Goal: Transaction & Acquisition: Purchase product/service

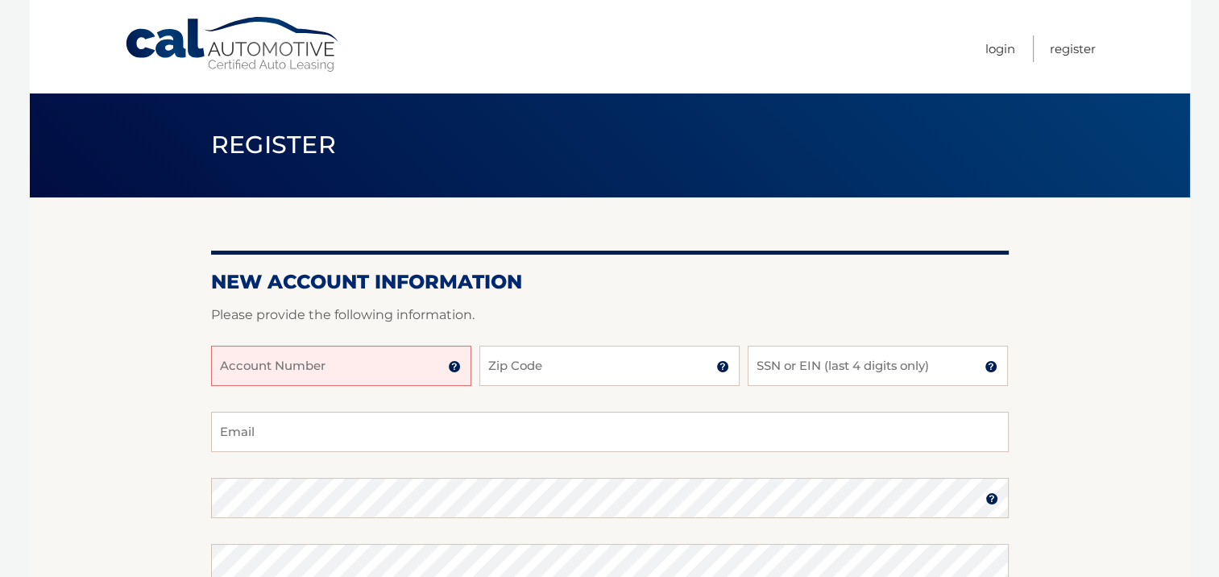
click at [305, 357] on input "Account Number" at bounding box center [341, 366] width 260 height 40
type input "44456013061"
click at [525, 369] on input "Zip Code" at bounding box center [609, 366] width 260 height 40
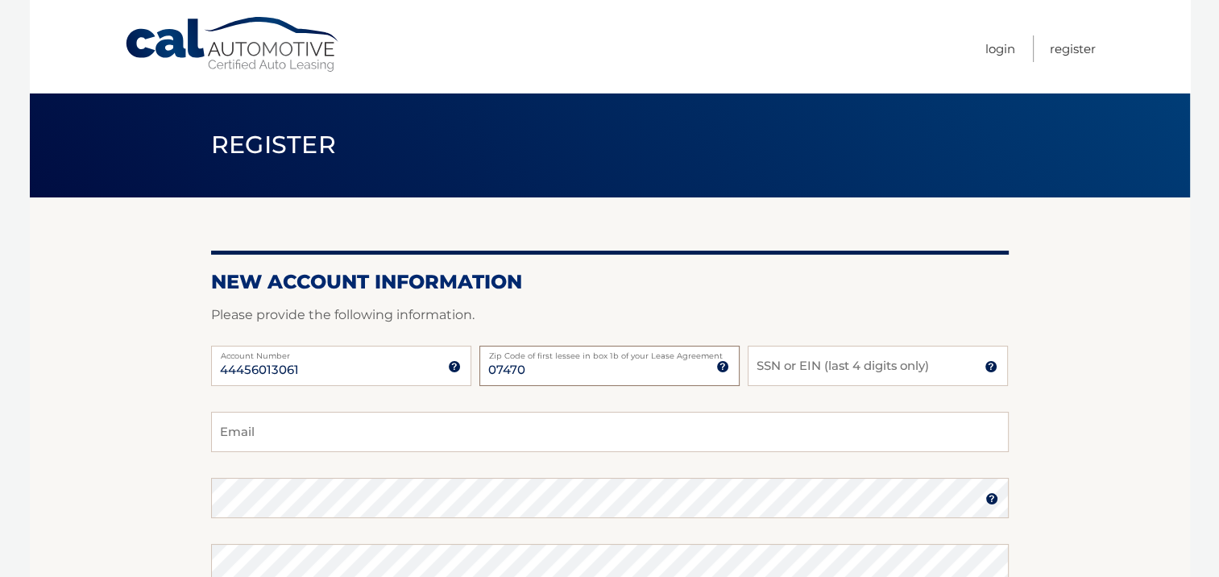
type input "07470"
click at [839, 376] on input "SSN or EIN (last 4 digits only)" at bounding box center [878, 366] width 260 height 40
type input "7124"
click at [326, 437] on input "Email" at bounding box center [610, 432] width 798 height 40
type input "brianharraka@yahoo.com"
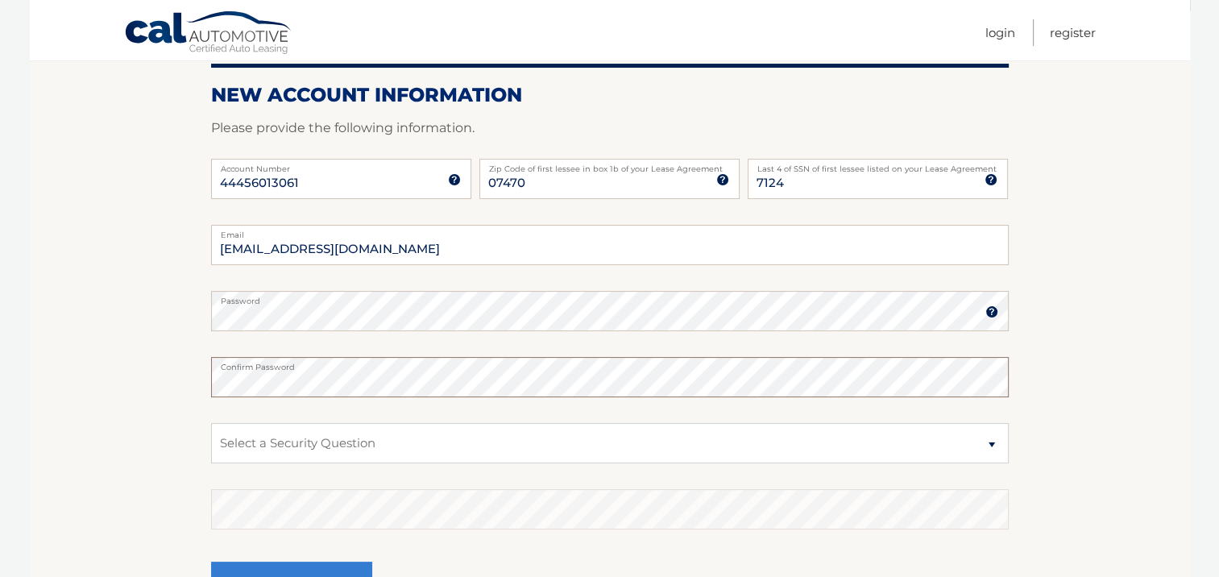
scroll to position [330, 0]
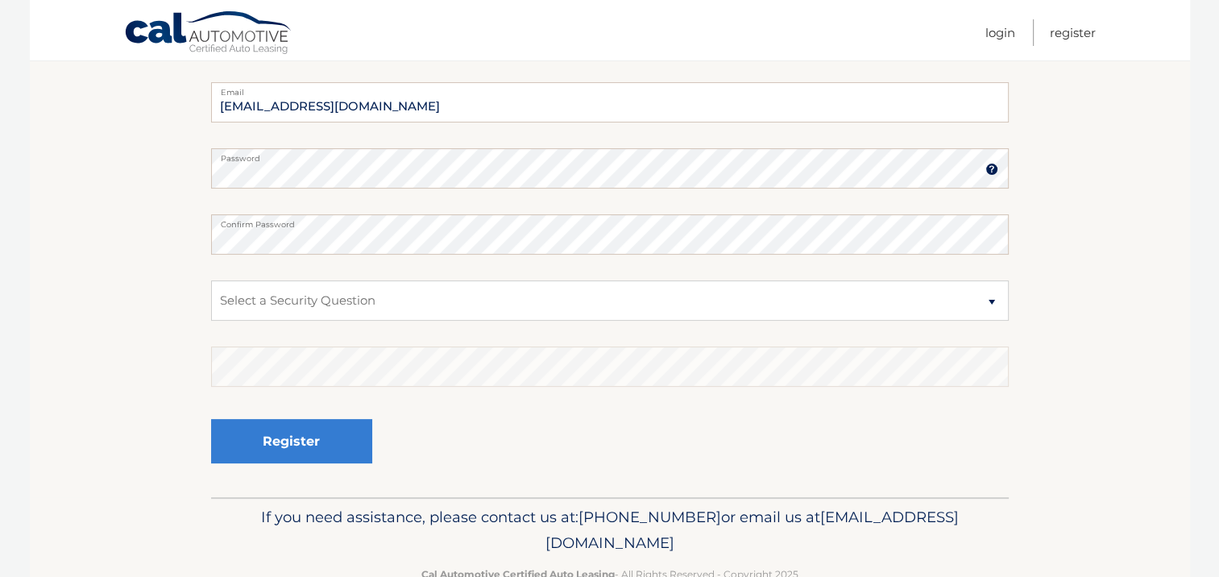
click at [986, 171] on img at bounding box center [992, 169] width 13 height 13
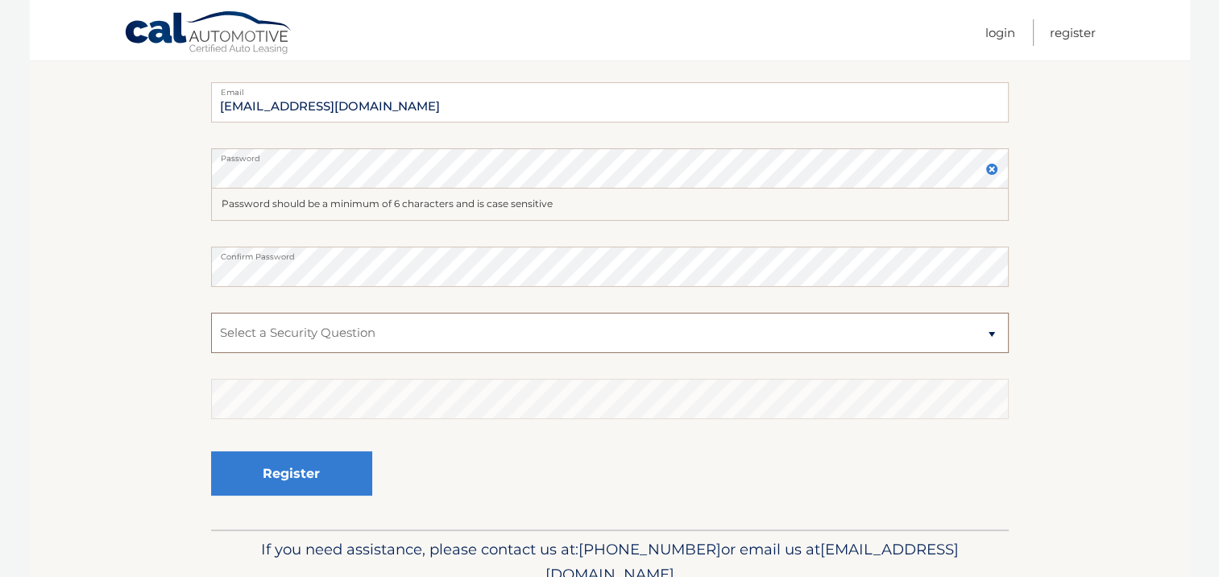
click at [366, 320] on select "Select a Security Question What was the name of your elementary school? What is…" at bounding box center [610, 333] width 798 height 40
select select "3"
click at [211, 313] on select "Select a Security Question What was the name of your elementary school? What is…" at bounding box center [610, 333] width 798 height 40
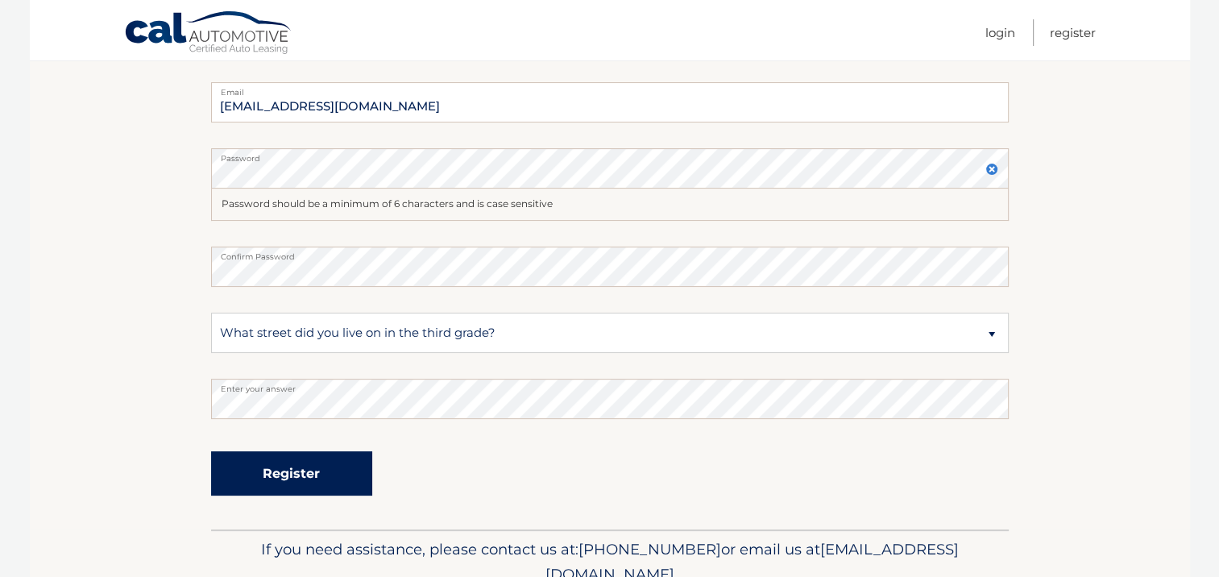
click at [285, 480] on button "Register" at bounding box center [291, 473] width 161 height 44
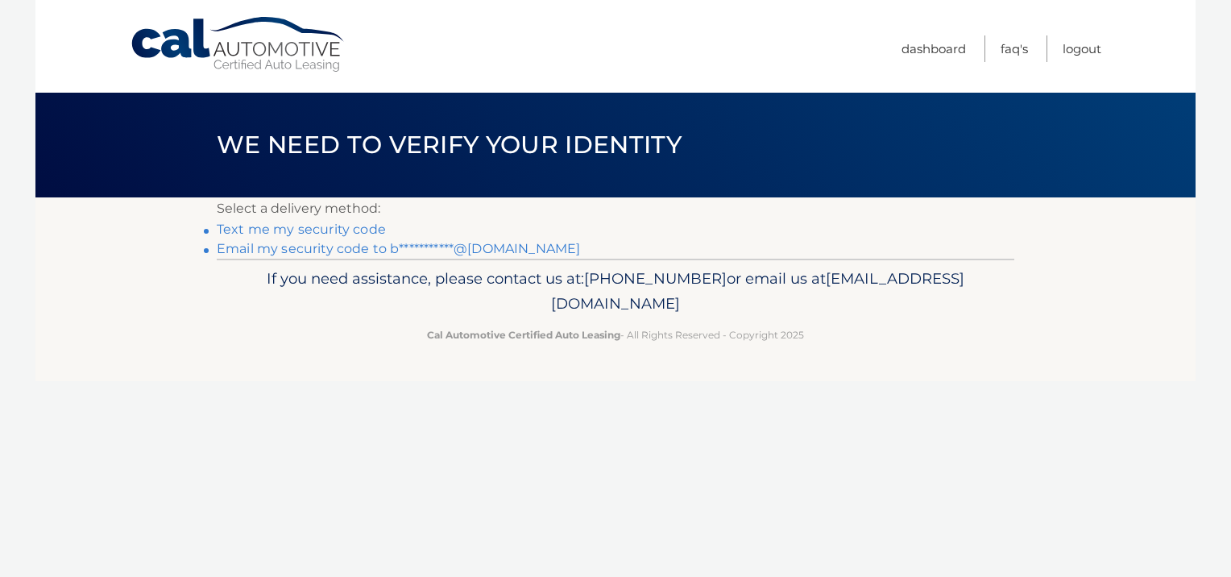
click at [346, 226] on link "Text me my security code" at bounding box center [301, 229] width 169 height 15
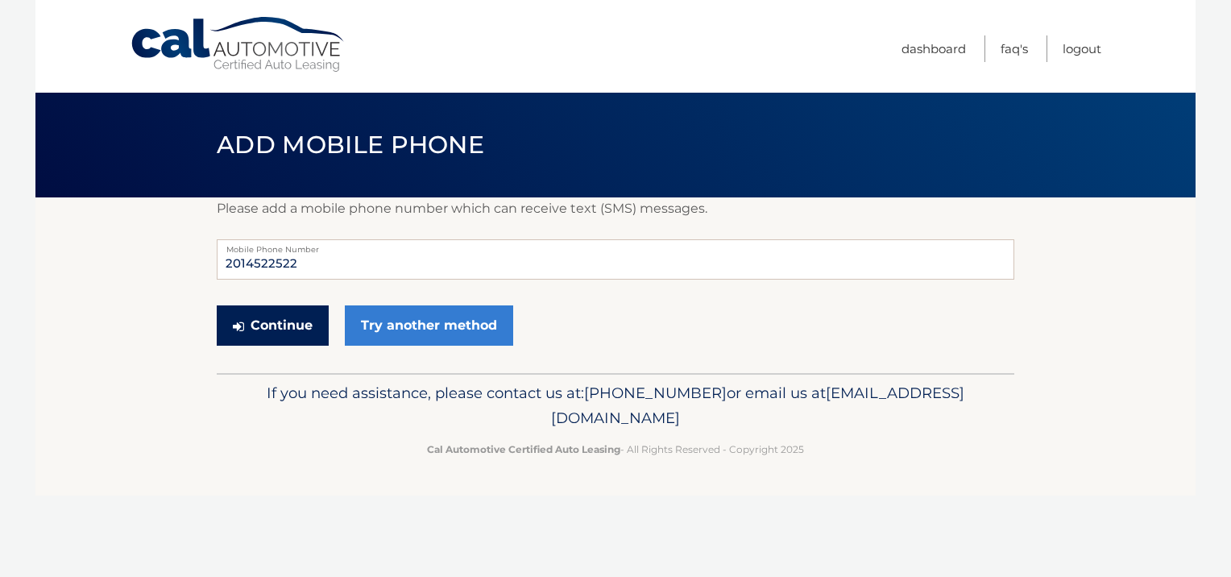
click at [278, 329] on button "Continue" at bounding box center [273, 325] width 112 height 40
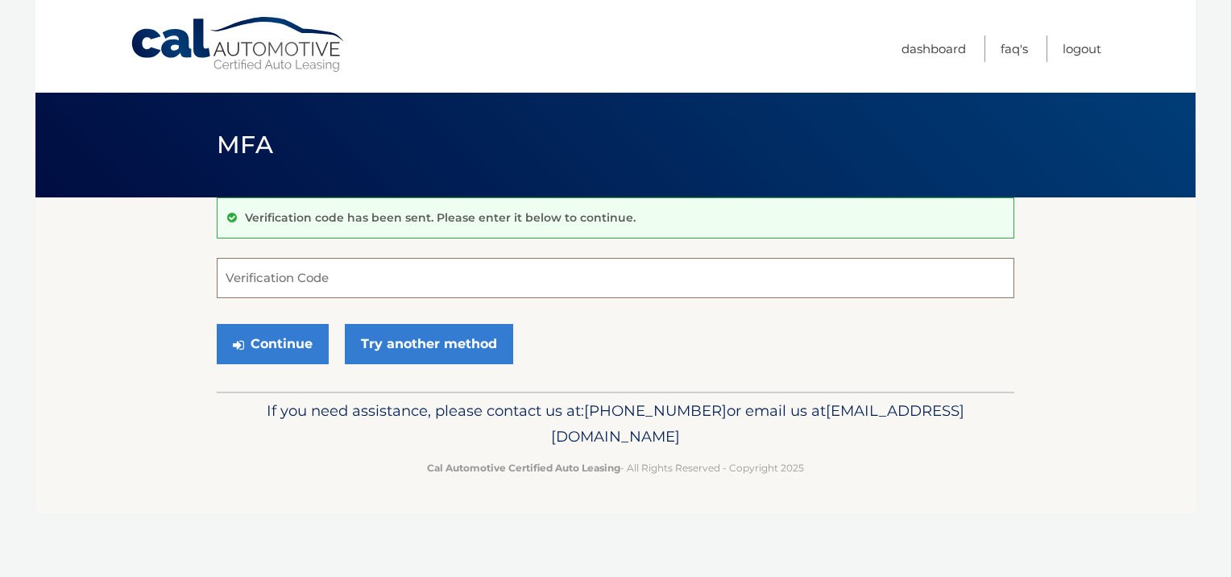
click at [326, 280] on input "Verification Code" at bounding box center [616, 278] width 798 height 40
type input "869295"
click at [286, 331] on button "Continue" at bounding box center [273, 344] width 112 height 40
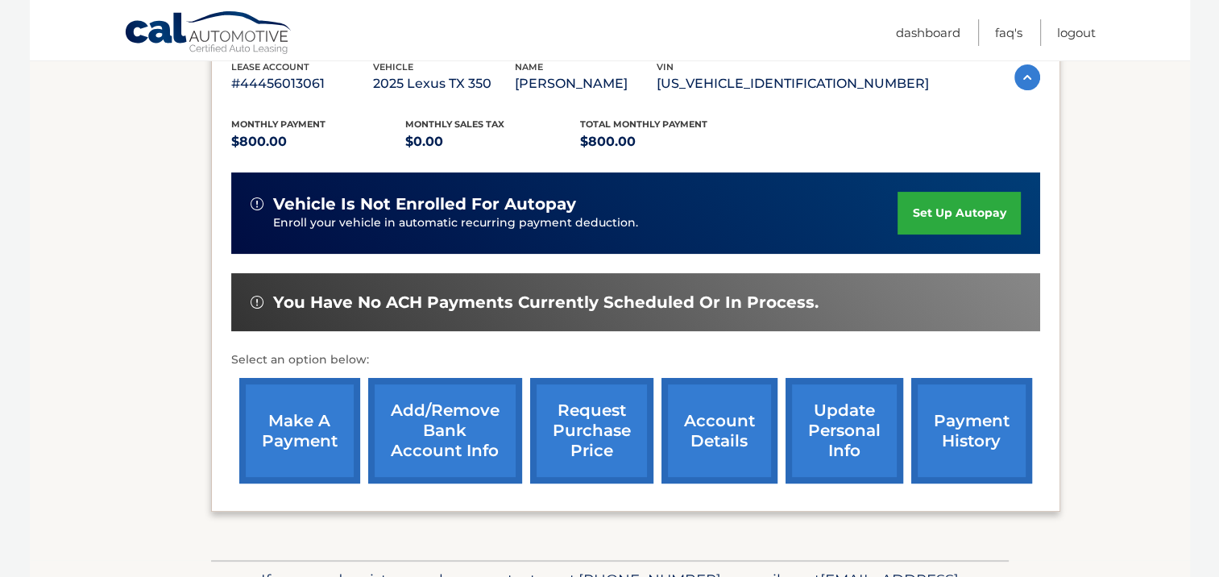
scroll to position [322, 0]
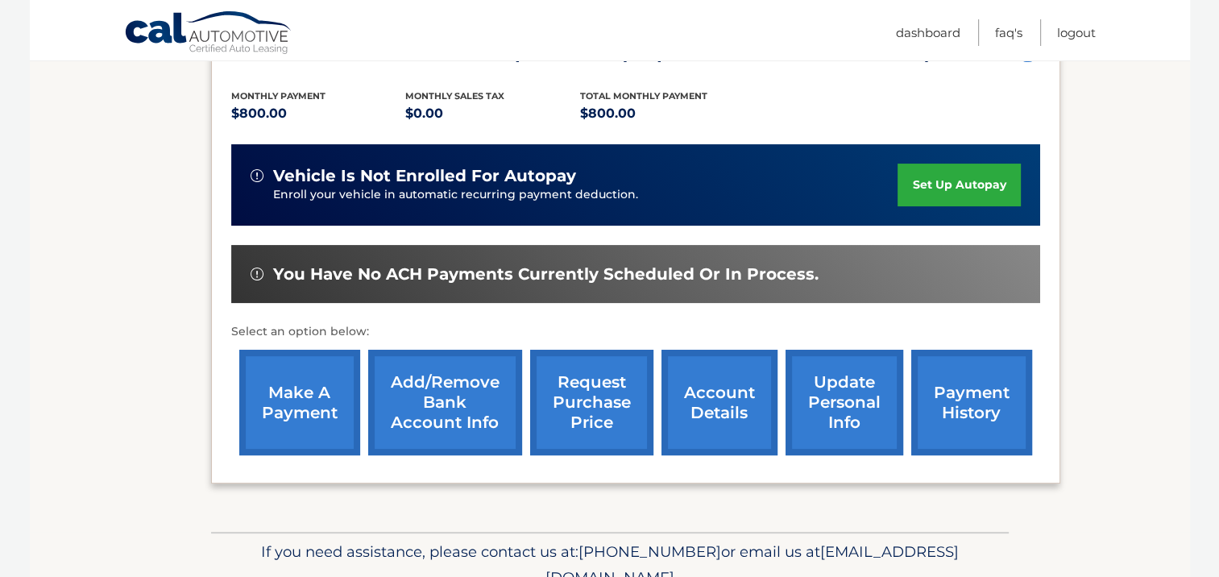
click at [319, 405] on link "make a payment" at bounding box center [299, 403] width 121 height 106
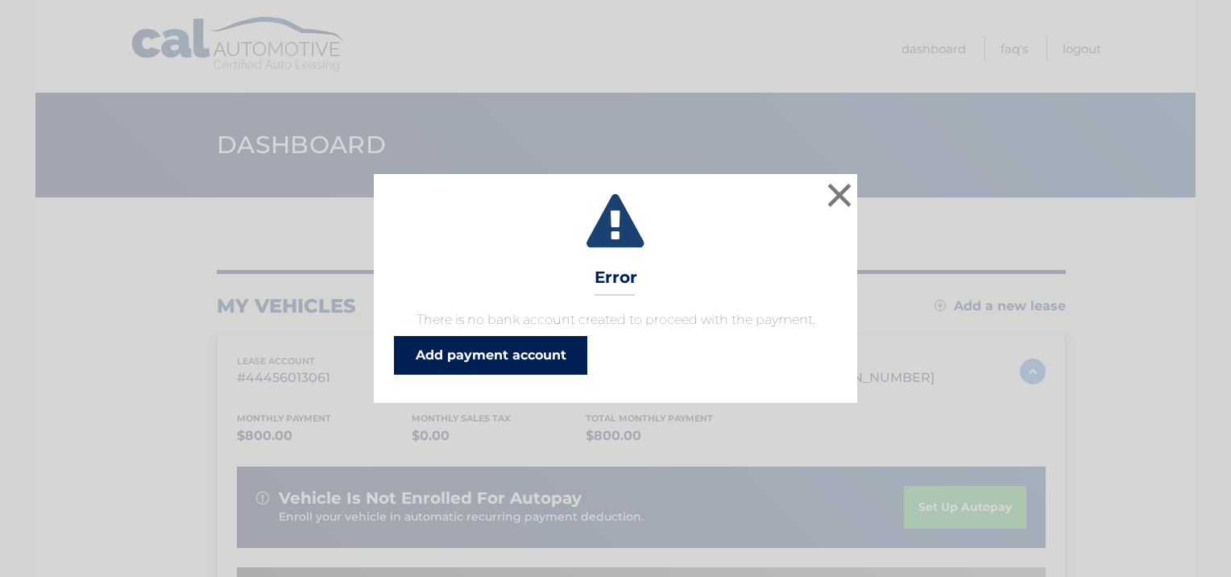
click at [535, 355] on link "Add payment account" at bounding box center [490, 355] width 193 height 39
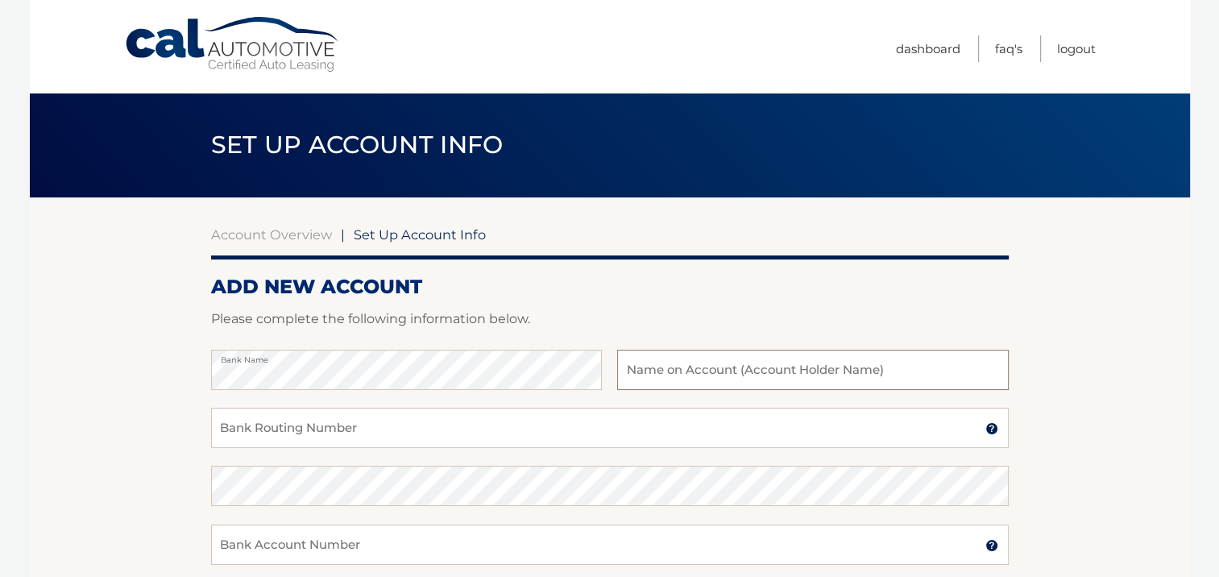
click at [767, 361] on input "text" at bounding box center [812, 370] width 391 height 40
type input "[PERSON_NAME]"
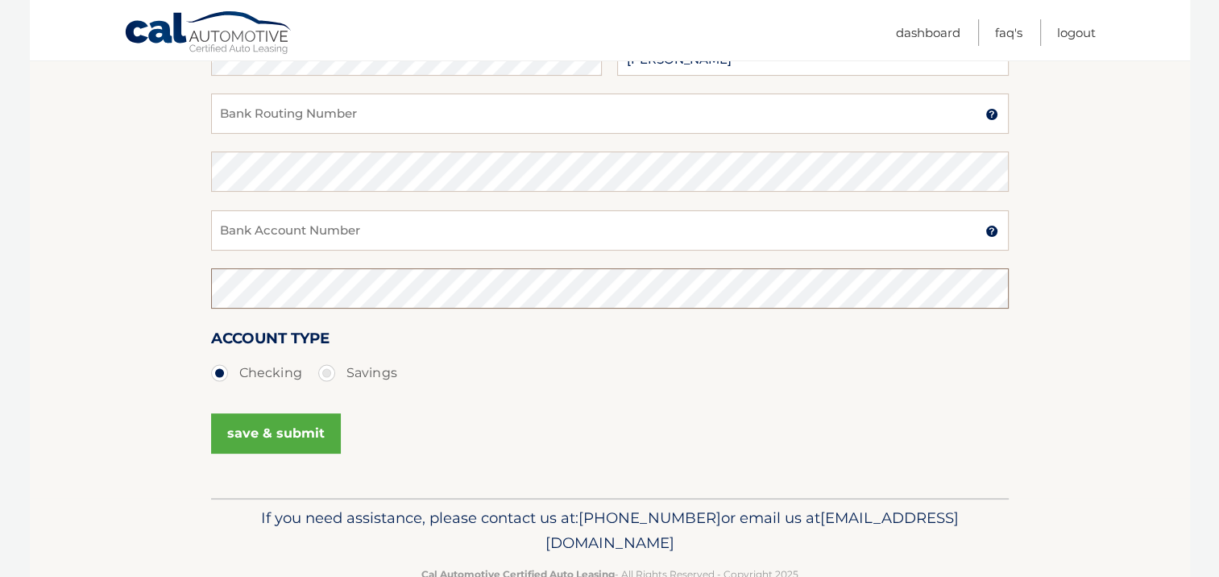
scroll to position [234, 0]
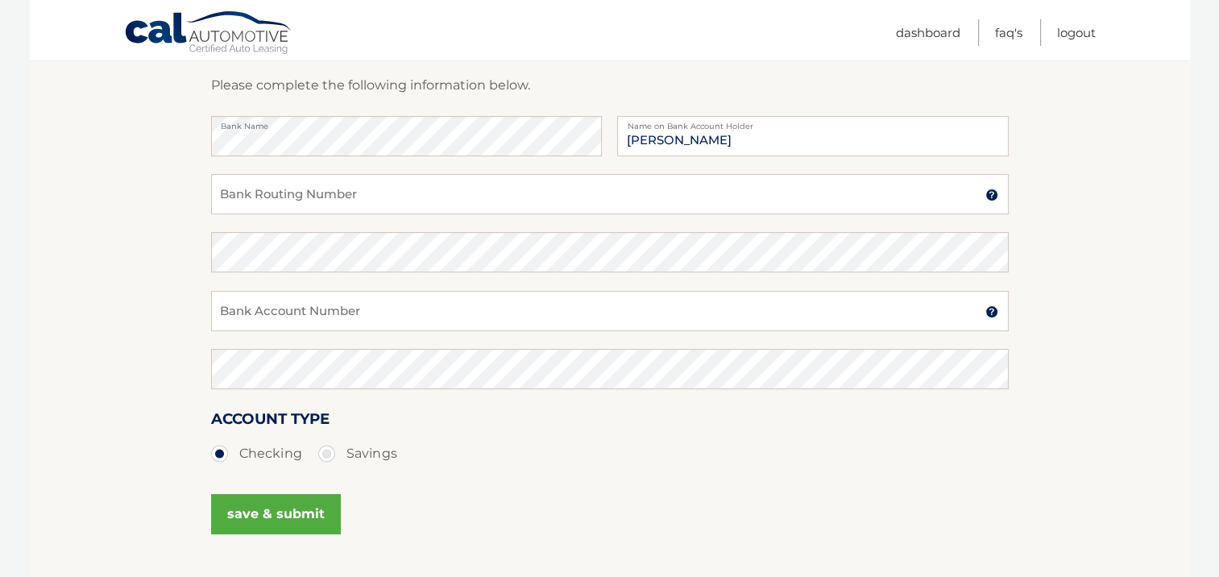
click at [309, 216] on div "Bank Routing Number A 9-digit number at the lower left corner of a check. Conta…" at bounding box center [610, 203] width 798 height 58
click at [309, 208] on input "Bank Routing Number" at bounding box center [610, 194] width 798 height 40
type input "021407912"
click at [277, 310] on input "Bank Account Number" at bounding box center [610, 311] width 798 height 40
type input "5316001873"
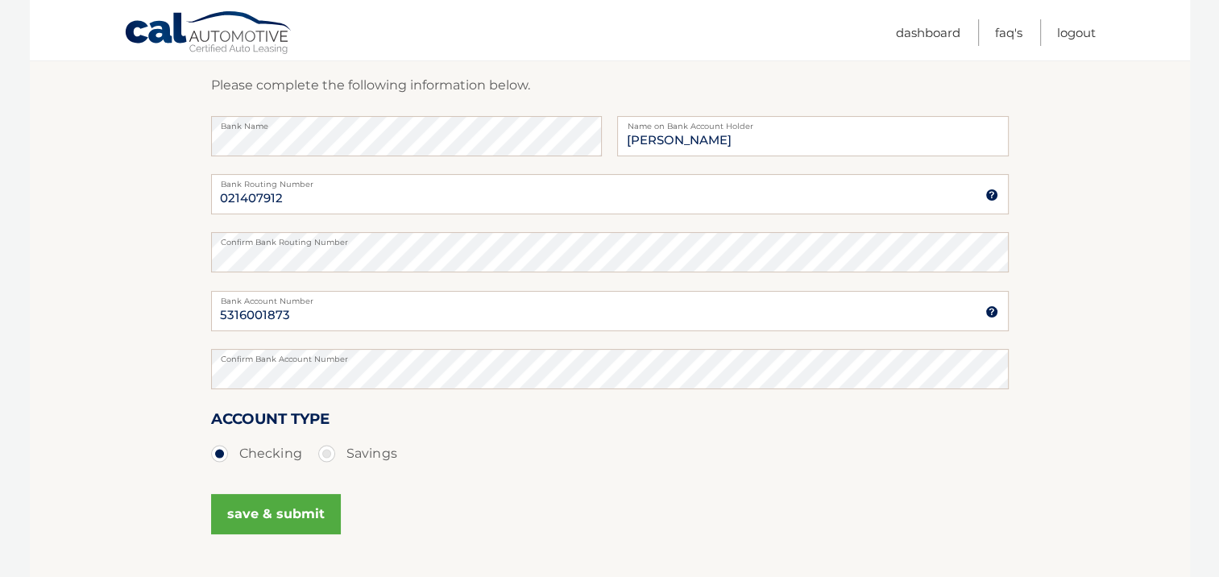
click at [284, 507] on button "save & submit" at bounding box center [276, 514] width 130 height 40
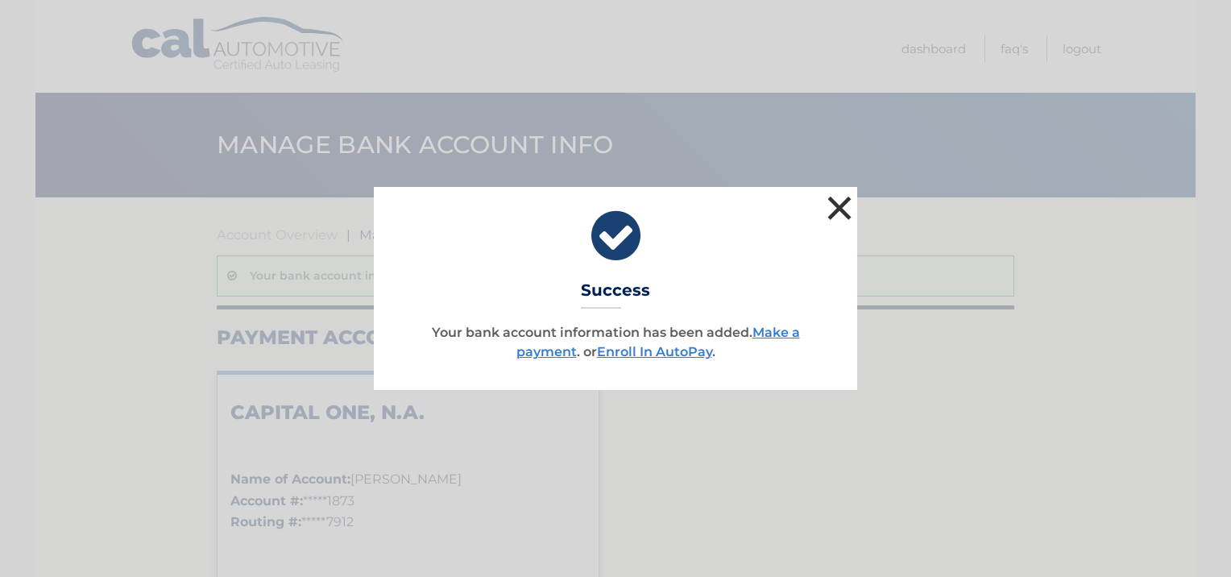
click at [835, 204] on button "×" at bounding box center [840, 208] width 32 height 32
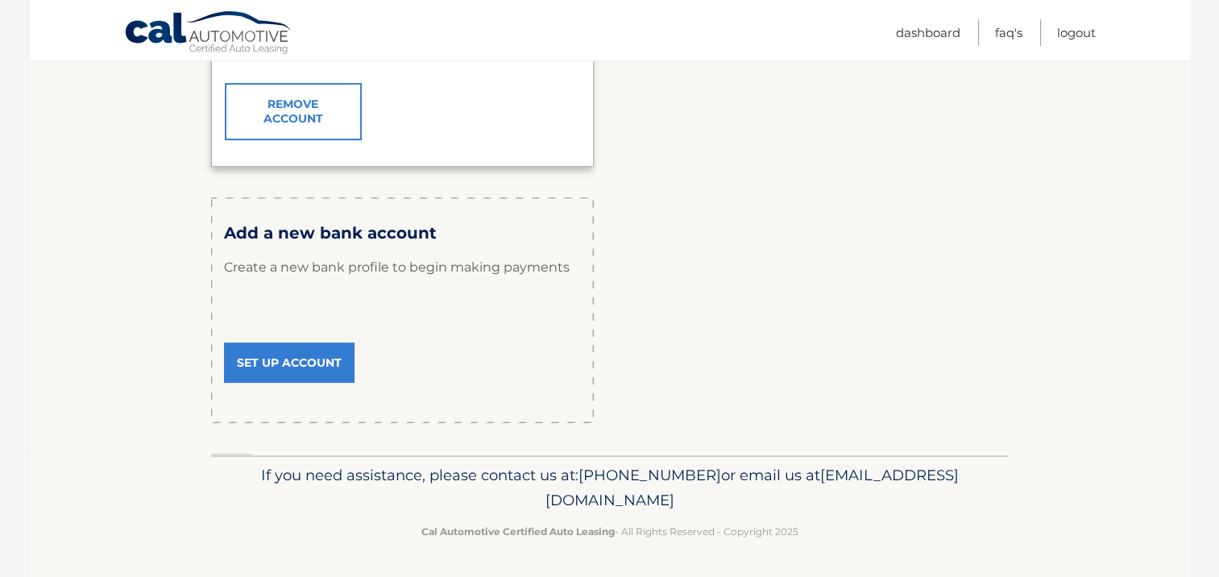
scroll to position [11, 0]
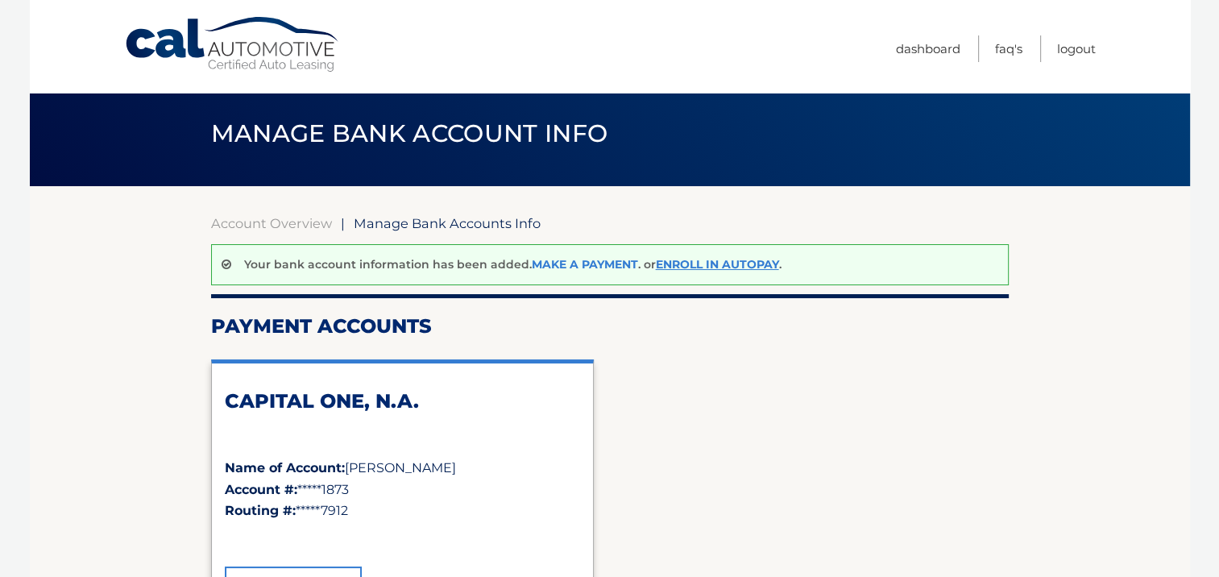
click at [610, 262] on link "Make a payment" at bounding box center [585, 264] width 106 height 15
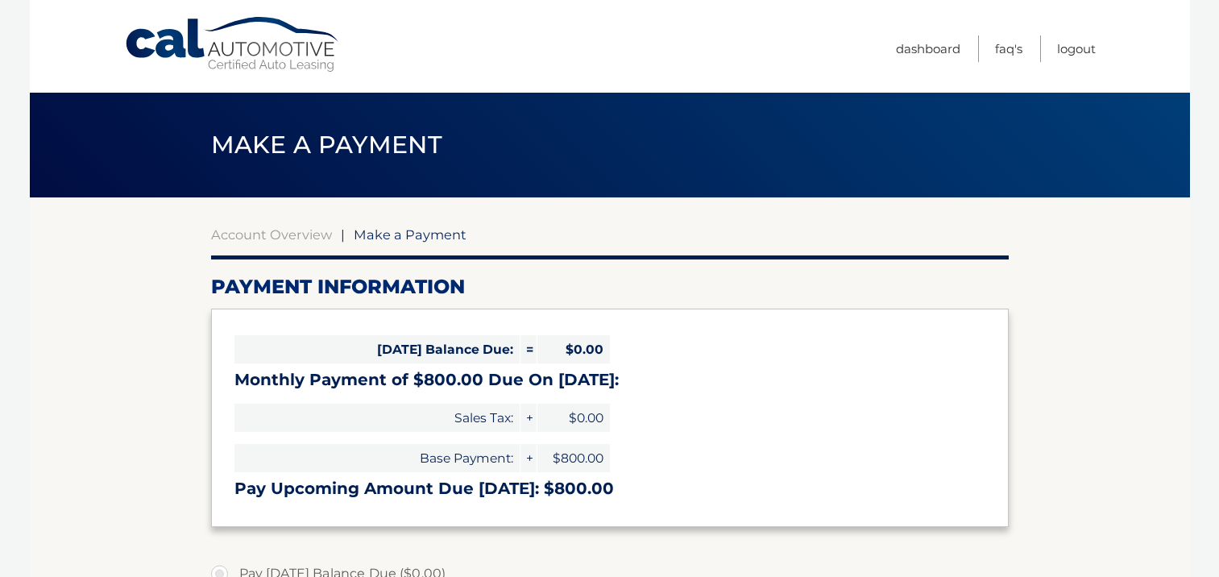
select select "MzcxZjg2ODEtZDZmMi00MzExLTg4MWQtZDE2Mjc2ODM2MzE2"
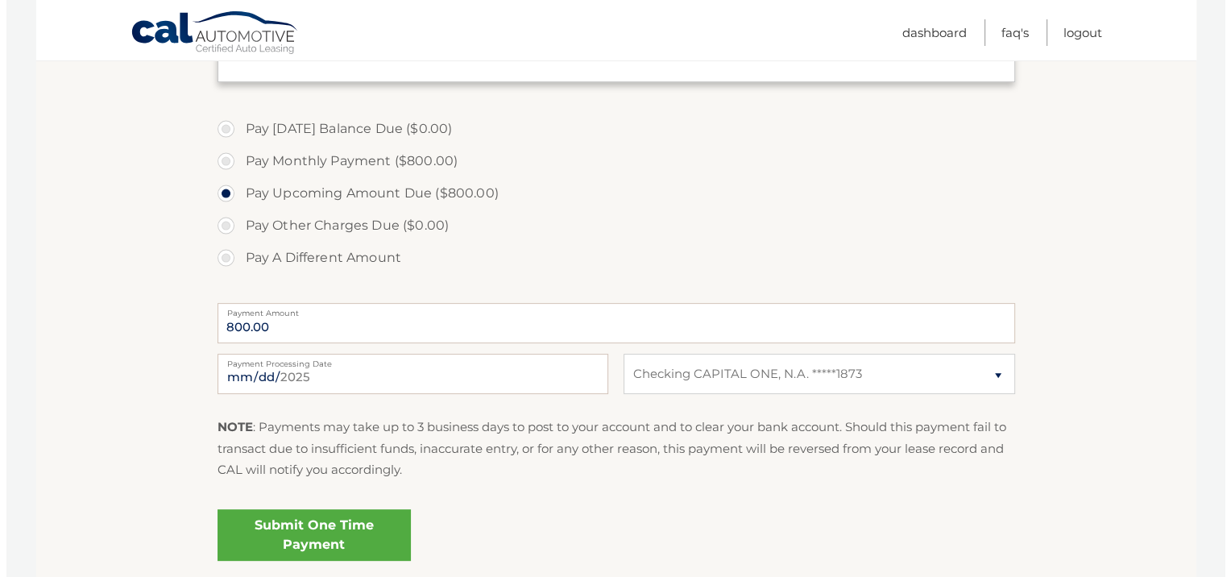
scroll to position [483, 0]
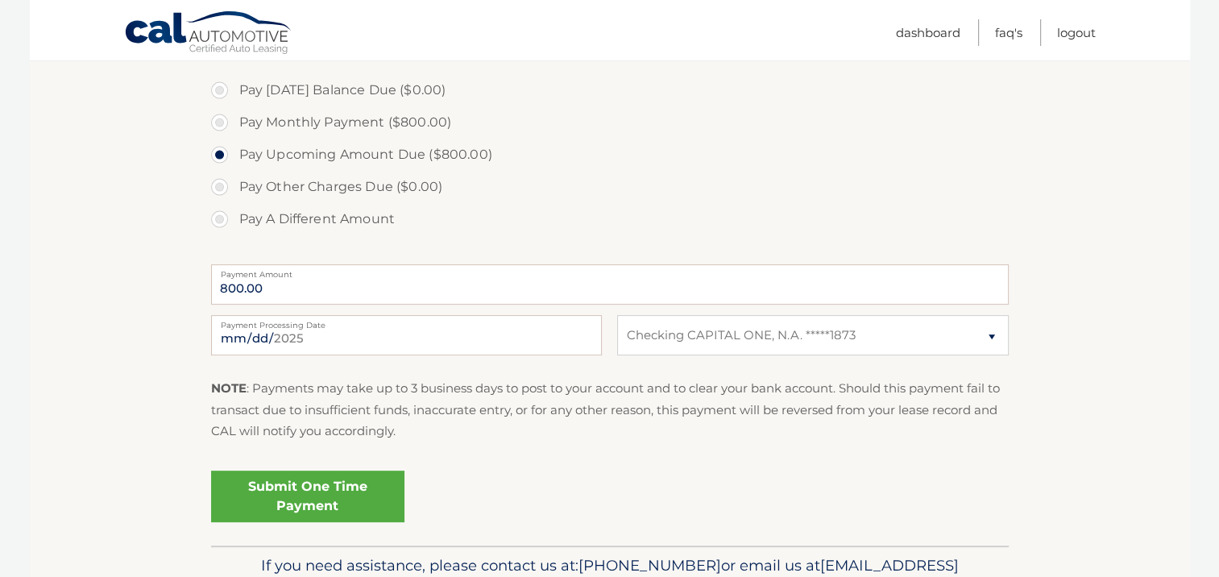
click at [319, 505] on link "Submit One Time Payment" at bounding box center [307, 497] width 193 height 52
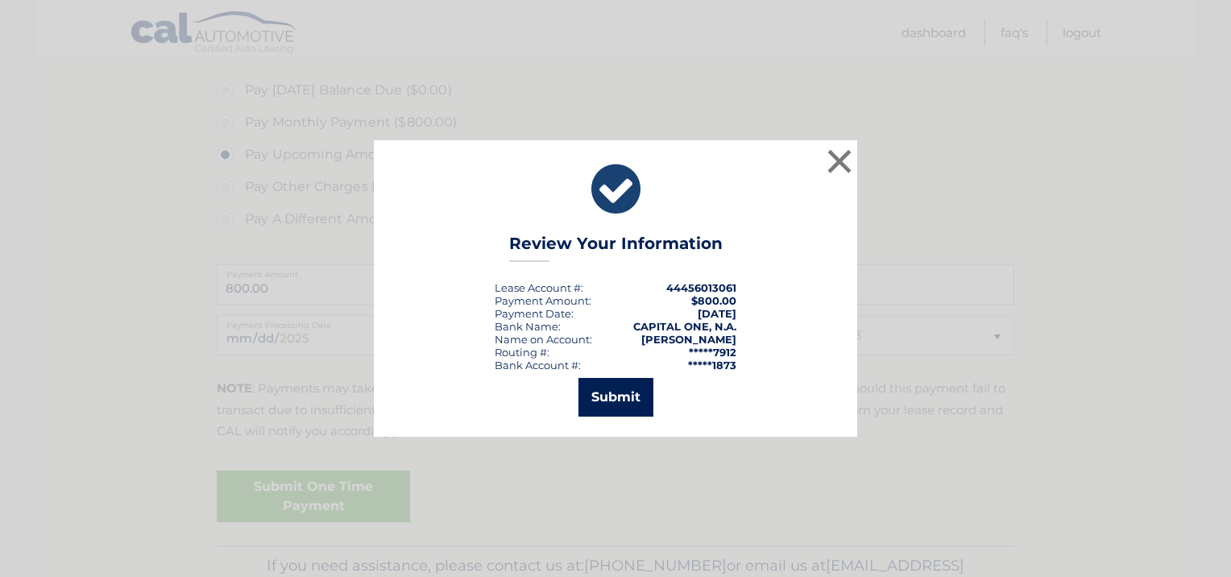
click at [613, 394] on button "Submit" at bounding box center [616, 397] width 75 height 39
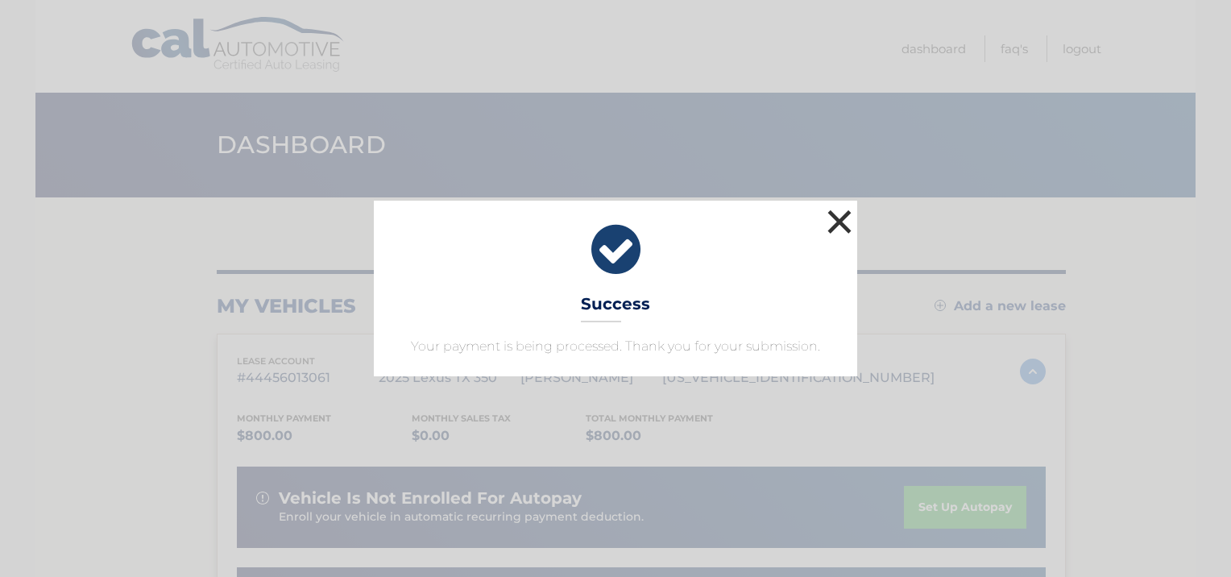
click at [837, 213] on button "×" at bounding box center [840, 221] width 32 height 32
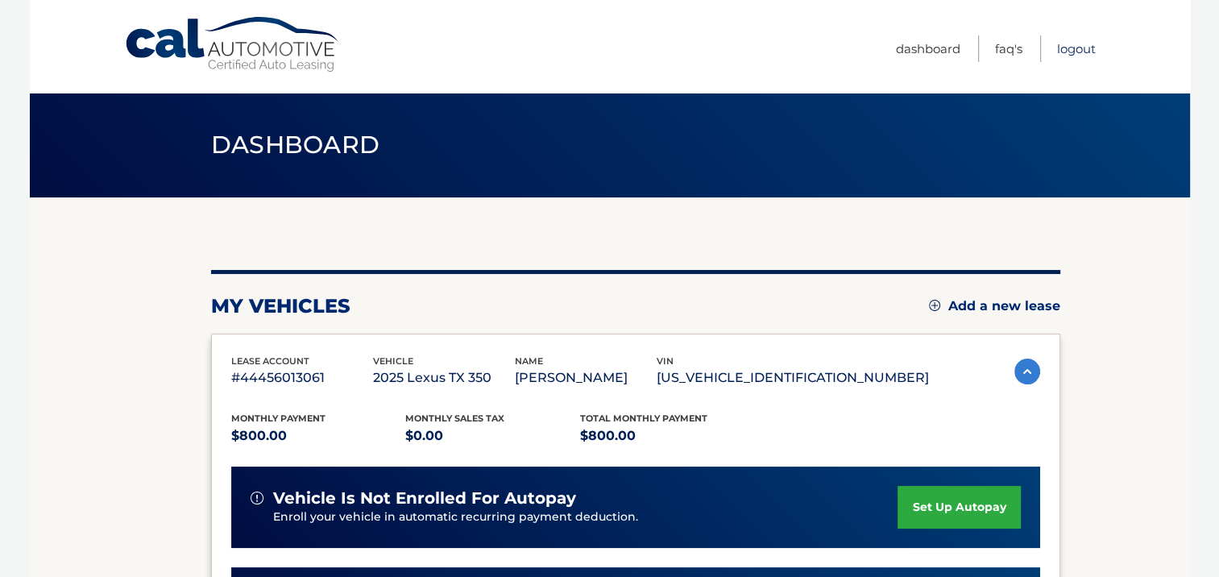
click at [1086, 45] on link "Logout" at bounding box center [1076, 48] width 39 height 27
